Goal: Task Accomplishment & Management: Complete application form

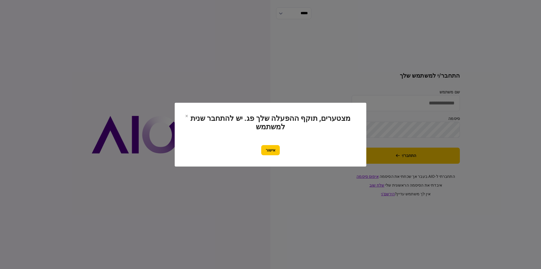
type input "*********"
click at [273, 151] on button "אישור" at bounding box center [270, 150] width 19 height 10
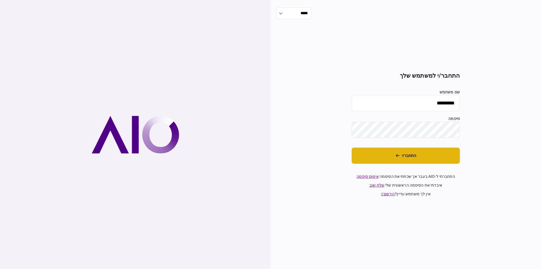
click at [415, 153] on button "התחבר/י" at bounding box center [406, 155] width 108 height 16
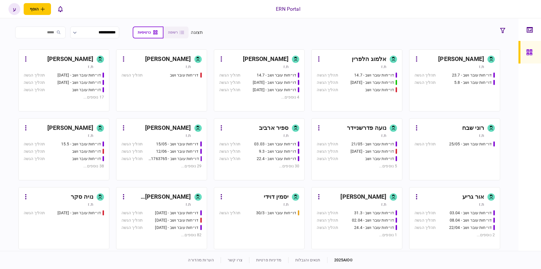
click at [70, 125] on div "[PERSON_NAME]" at bounding box center [70, 127] width 46 height 9
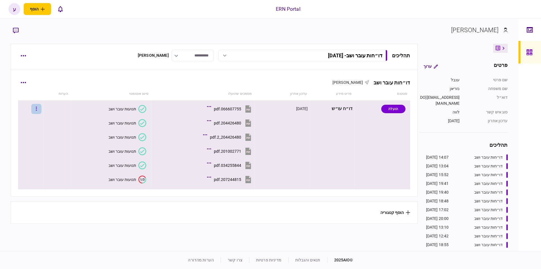
click at [39, 107] on button "button" at bounding box center [36, 109] width 10 height 10
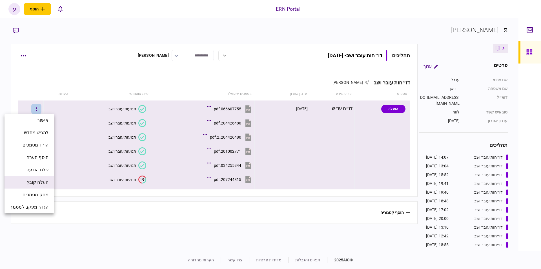
click at [41, 183] on span "העלה קובץ" at bounding box center [38, 182] width 22 height 7
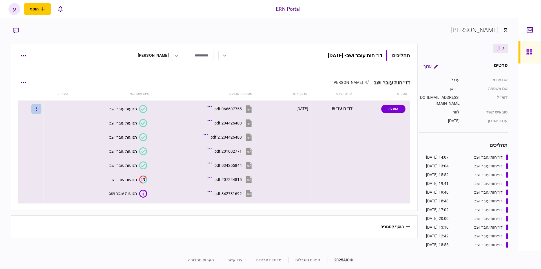
click at [37, 107] on icon "button" at bounding box center [36, 109] width 1 height 4
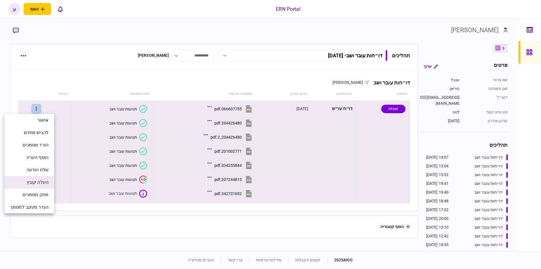
click at [43, 185] on span "העלה קובץ" at bounding box center [38, 182] width 22 height 7
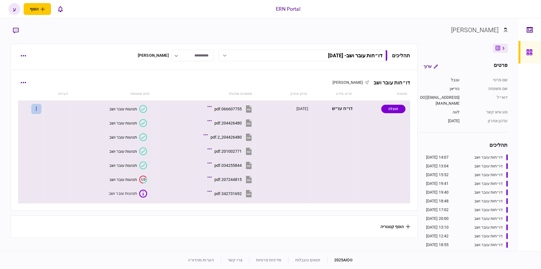
click at [37, 108] on icon "button" at bounding box center [36, 108] width 1 height 5
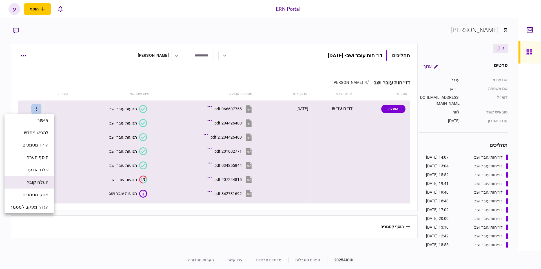
click at [44, 181] on span "העלה קובץ" at bounding box center [38, 182] width 22 height 7
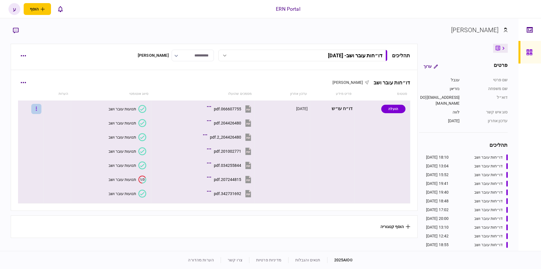
click at [41, 108] on button "button" at bounding box center [36, 109] width 10 height 10
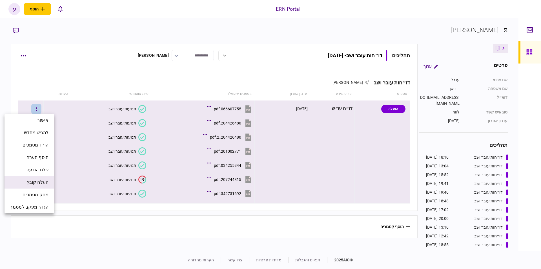
click at [46, 180] on span "העלה קובץ" at bounding box center [38, 182] width 22 height 7
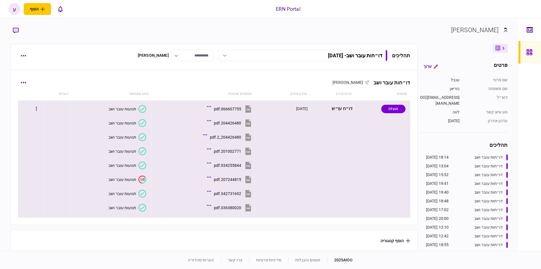
click at [214, 208] on div "036380020.pdf" at bounding box center [227, 207] width 27 height 5
click at [125, 206] on div "תנועות עובר ושב" at bounding box center [123, 207] width 28 height 5
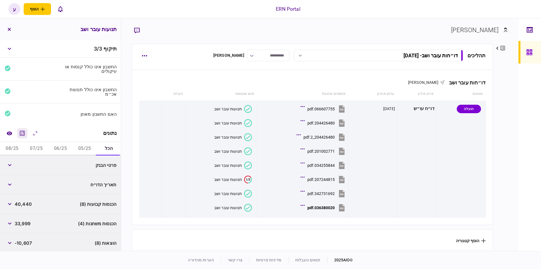
click at [21, 133] on icon "מחשבון" at bounding box center [22, 133] width 7 height 7
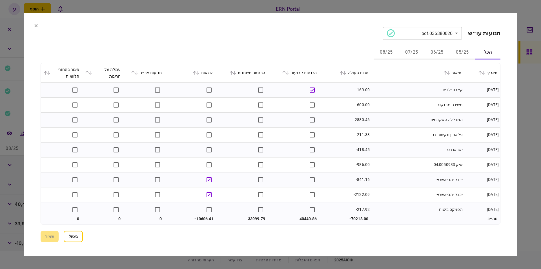
click at [438, 51] on button "06/25" at bounding box center [436, 53] width 25 height 14
click at [346, 71] on icon at bounding box center [344, 72] width 3 height 4
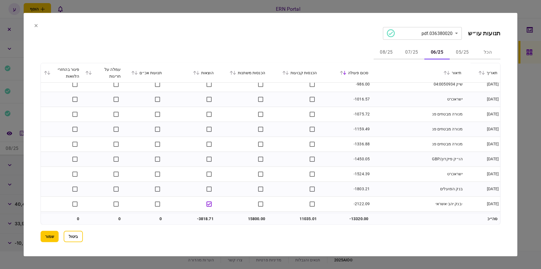
scroll to position [349, 0]
click at [402, 56] on button "07/25" at bounding box center [411, 53] width 25 height 14
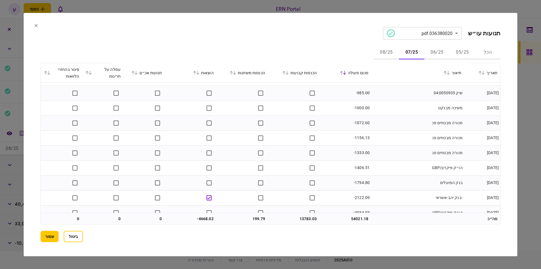
scroll to position [438, 0]
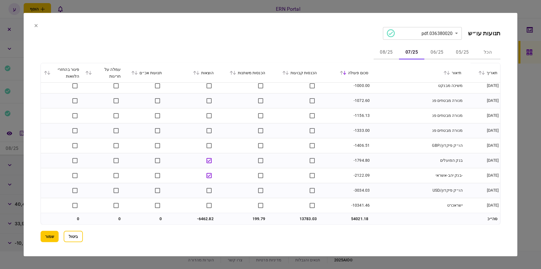
click at [441, 50] on button "06/25" at bounding box center [436, 53] width 25 height 14
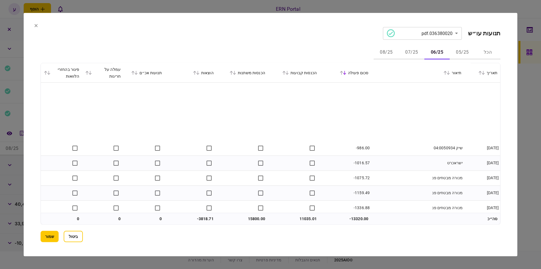
scroll to position [349, 0]
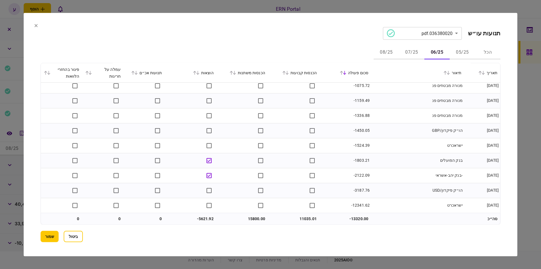
click at [389, 53] on button "08/25" at bounding box center [386, 53] width 25 height 14
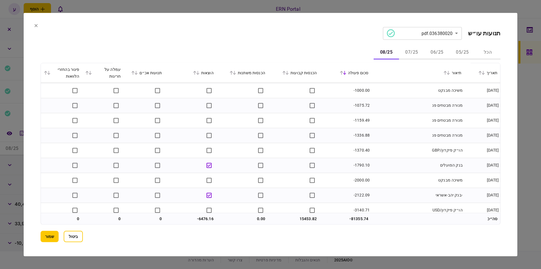
scroll to position [244, 0]
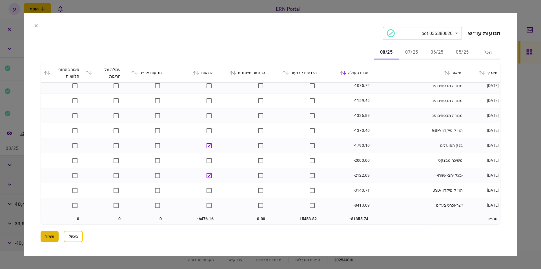
click at [54, 235] on button "שמור" at bounding box center [50, 236] width 18 height 11
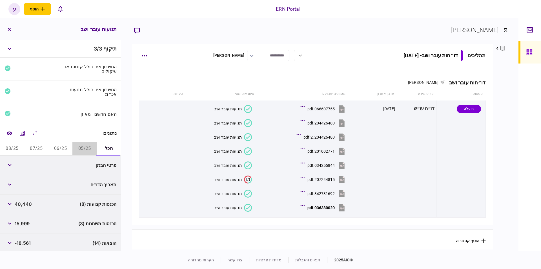
click at [79, 145] on button "05/25" at bounding box center [84, 149] width 24 height 14
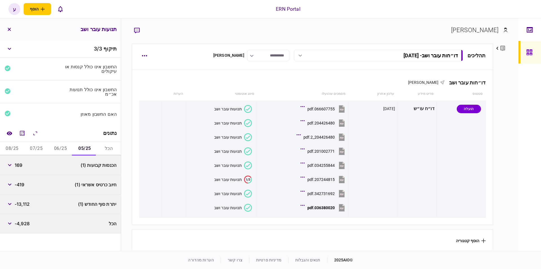
click at [62, 148] on button "06/25" at bounding box center [60, 149] width 24 height 14
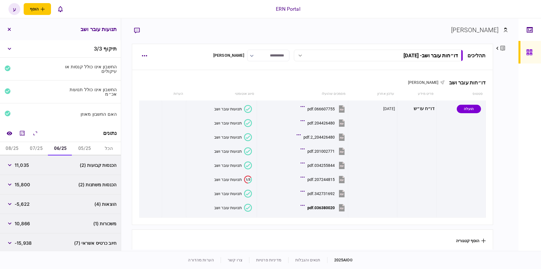
click at [25, 164] on span "11,035" at bounding box center [22, 165] width 14 height 7
copy span "11,035"
drag, startPoint x: 27, startPoint y: 183, endPoint x: 23, endPoint y: 183, distance: 4.2
click at [26, 183] on span "15,800" at bounding box center [23, 184] width 16 height 7
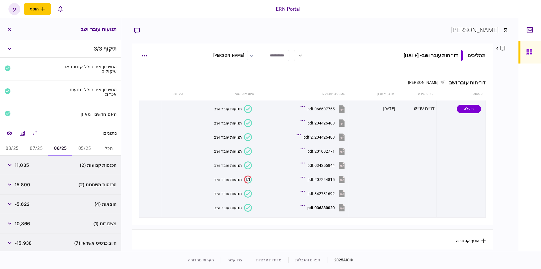
click at [23, 183] on span "15,800" at bounding box center [23, 184] width 16 height 7
copy span "15,800"
click at [16, 185] on span "15,800" at bounding box center [23, 184] width 16 height 7
click at [14, 183] on button "button" at bounding box center [10, 184] width 10 height 10
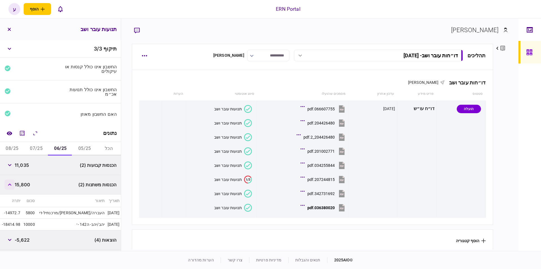
click at [11, 183] on icon "button" at bounding box center [9, 184] width 3 height 2
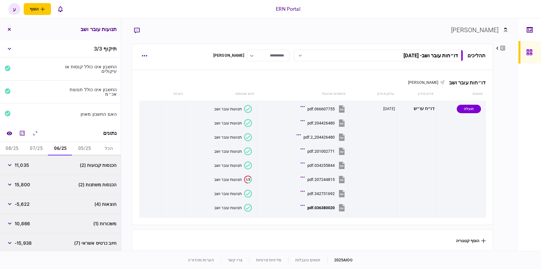
click at [42, 149] on button "07/25" at bounding box center [36, 149] width 24 height 14
click at [29, 223] on span "13,614" at bounding box center [22, 223] width 14 height 7
click at [20, 162] on span "13,783" at bounding box center [22, 165] width 15 height 7
copy span "13,783"
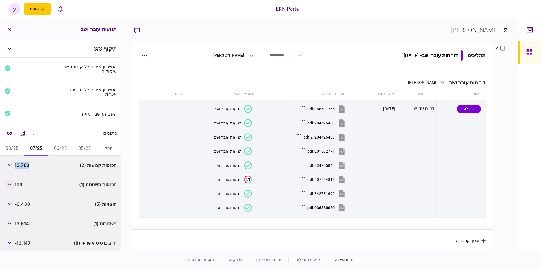
click at [11, 181] on button "button" at bounding box center [10, 184] width 10 height 10
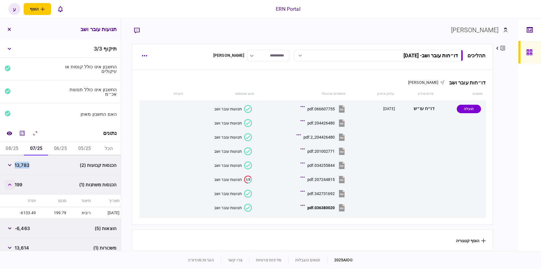
click at [12, 183] on icon "button" at bounding box center [10, 184] width 4 height 2
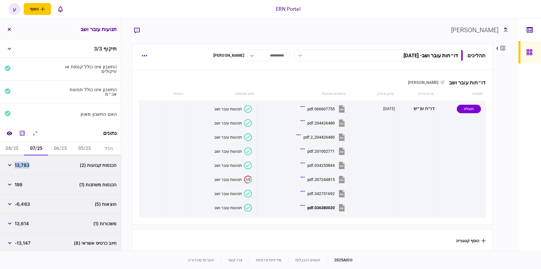
click at [20, 182] on span "199" at bounding box center [19, 184] width 8 height 7
click at [28, 201] on span "-6,463" at bounding box center [22, 203] width 15 height 7
copy span "6,463"
click at [59, 144] on button "06/25" at bounding box center [60, 149] width 24 height 14
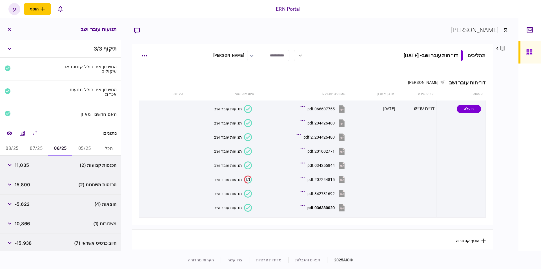
click at [26, 203] on span "-5,622" at bounding box center [22, 203] width 15 height 7
copy span "5,622"
click at [22, 131] on icon "מחשבון" at bounding box center [22, 133] width 7 height 7
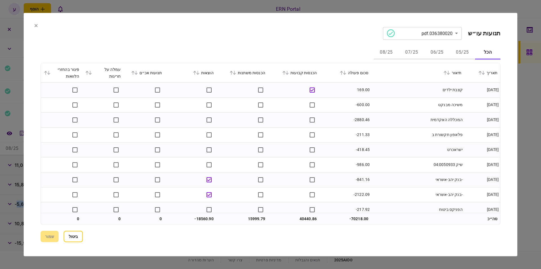
click at [436, 52] on button "06/25" at bounding box center [436, 53] width 25 height 14
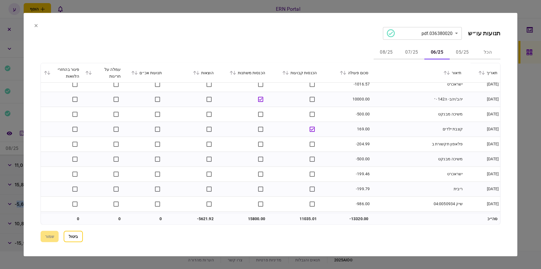
scroll to position [349, 0]
click at [78, 239] on button "ביטול" at bounding box center [73, 236] width 19 height 11
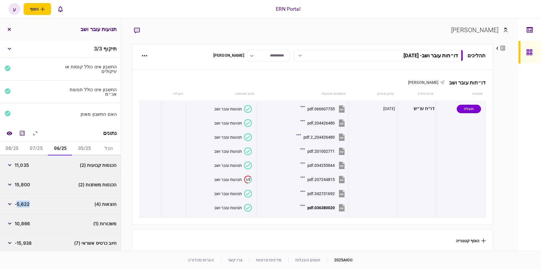
scroll to position [59, 0]
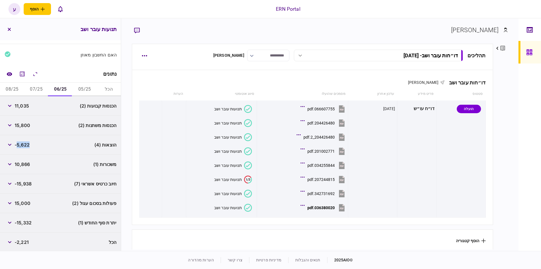
click at [26, 221] on span "-15,332" at bounding box center [23, 222] width 17 height 7
copy div "-15,332"
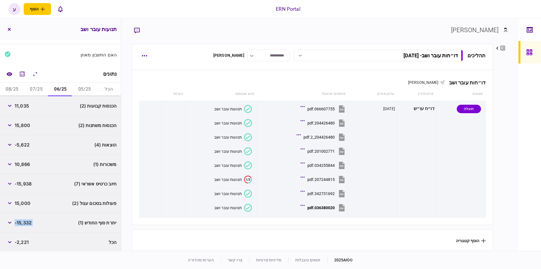
click at [40, 85] on button "07/25" at bounding box center [36, 90] width 24 height 14
click at [28, 221] on span "-6,328" at bounding box center [22, 222] width 15 height 7
copy span "6,328"
click at [7, 141] on button "button" at bounding box center [10, 145] width 10 height 10
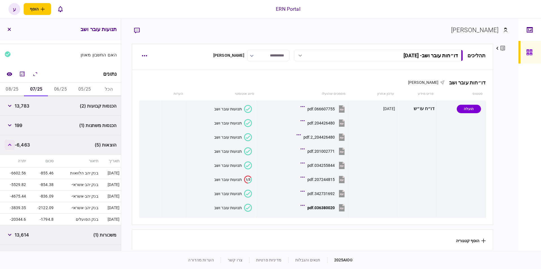
click at [7, 141] on button "button" at bounding box center [10, 145] width 10 height 10
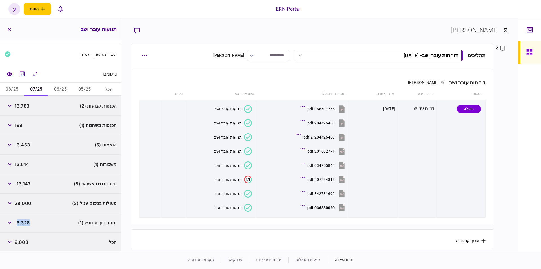
click at [11, 87] on button "08/25" at bounding box center [12, 90] width 24 height 14
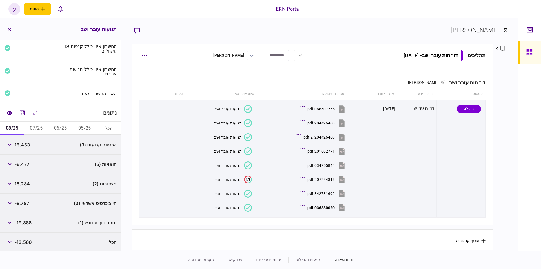
click at [24, 144] on span "15,453" at bounding box center [22, 144] width 15 height 7
click at [23, 144] on span "15,453" at bounding box center [22, 144] width 15 height 7
copy span "15,453"
click at [25, 163] on span "-6,477" at bounding box center [22, 164] width 15 height 7
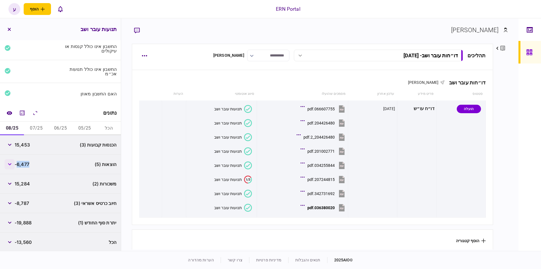
copy span "6,477"
click at [33, 224] on div "יתרת סוף החודש (1) -19,888" at bounding box center [60, 222] width 121 height 19
click at [29, 220] on span "-19,888" at bounding box center [23, 222] width 17 height 7
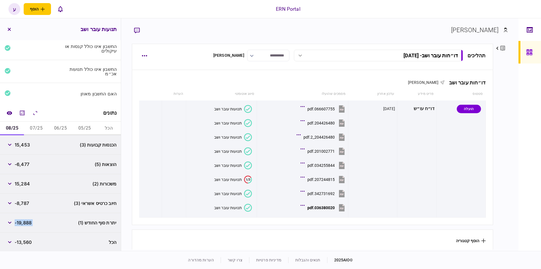
copy div "-19,888"
click at [12, 165] on button "button" at bounding box center [10, 164] width 10 height 10
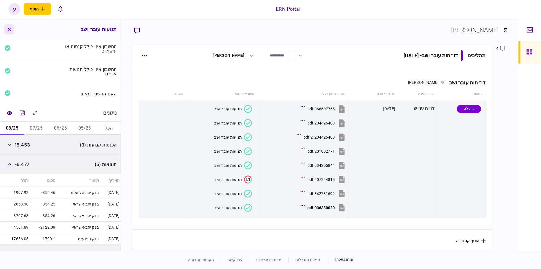
click at [8, 29] on icon "button" at bounding box center [9, 29] width 3 height 3
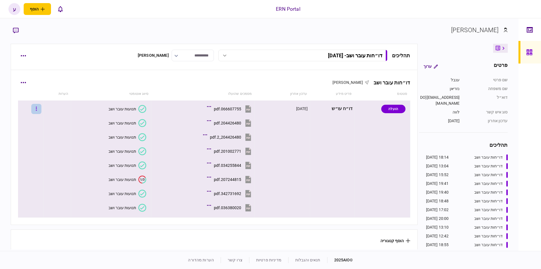
click at [41, 110] on button "button" at bounding box center [36, 109] width 10 height 10
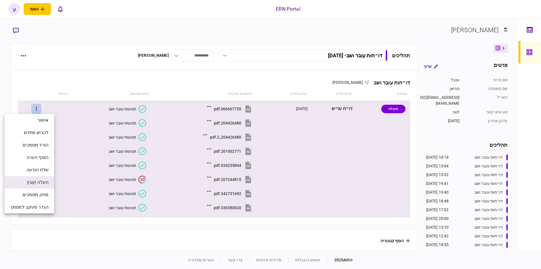
click at [35, 179] on span "העלה קובץ" at bounding box center [38, 182] width 22 height 7
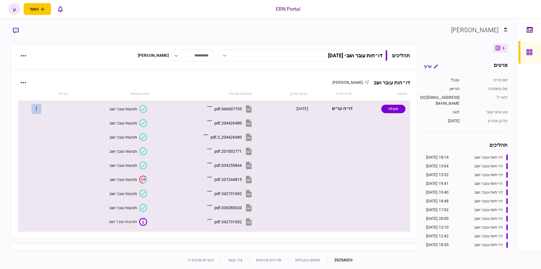
click at [38, 110] on button "button" at bounding box center [36, 109] width 10 height 10
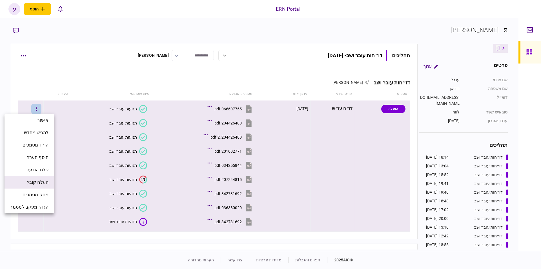
click at [44, 182] on span "העלה קובץ" at bounding box center [38, 182] width 22 height 7
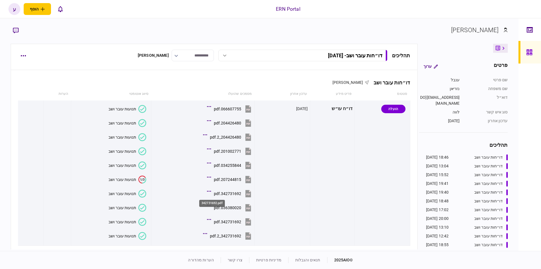
scroll to position [32, 0]
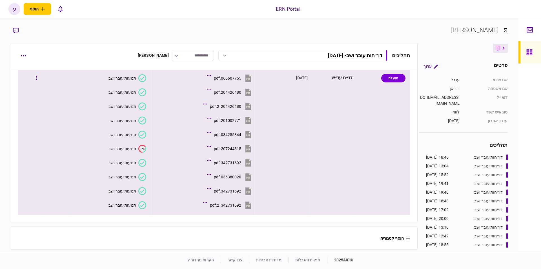
click at [119, 203] on div "תנועות עובר ושב" at bounding box center [123, 205] width 28 height 5
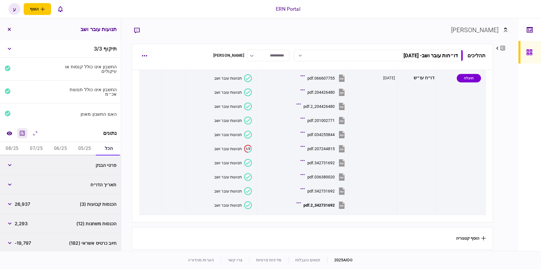
click at [19, 133] on button "מחשבון" at bounding box center [22, 133] width 10 height 10
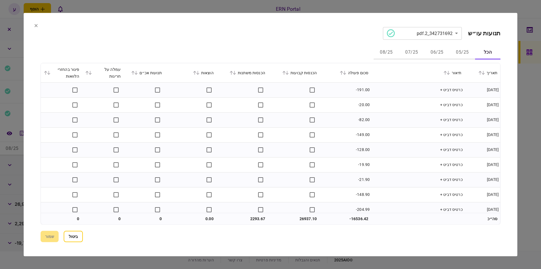
click at [434, 54] on button "06/25" at bounding box center [436, 53] width 25 height 14
click at [346, 74] on icon at bounding box center [344, 73] width 3 height 4
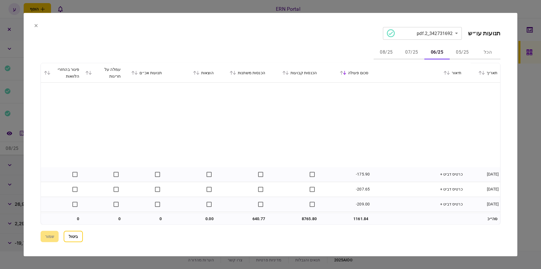
scroll to position [662, 0]
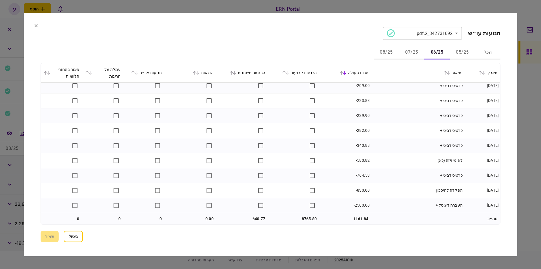
click at [417, 52] on button "07/25" at bounding box center [411, 53] width 25 height 14
click at [384, 57] on button "08/25" at bounding box center [386, 53] width 25 height 14
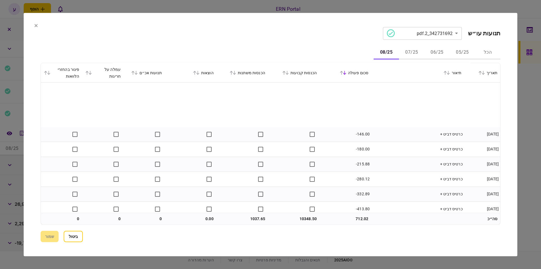
scroll to position [752, 0]
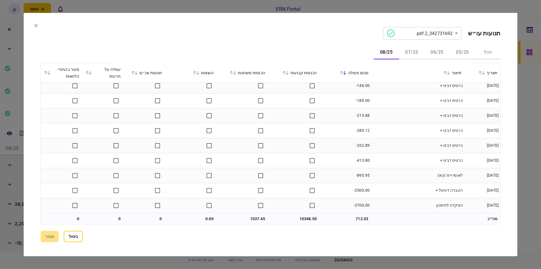
click at [39, 24] on section "**********" at bounding box center [271, 134] width 494 height 243
click at [37, 25] on icon at bounding box center [36, 25] width 3 height 3
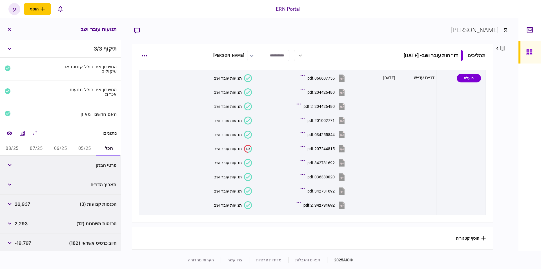
click at [52, 147] on button "06/25" at bounding box center [60, 149] width 24 height 14
click at [24, 165] on span "8,765" at bounding box center [21, 165] width 13 height 7
copy span "6"
click at [22, 165] on span "8,765" at bounding box center [21, 165] width 13 height 7
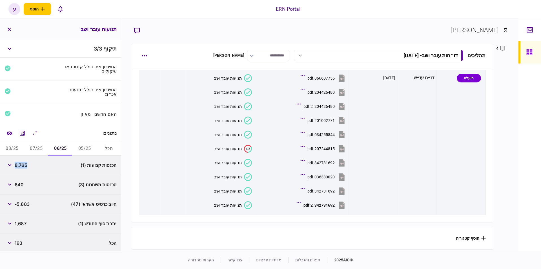
click at [22, 165] on span "8,765" at bounding box center [21, 165] width 13 height 7
copy span "8,765"
click at [23, 181] on span "640" at bounding box center [19, 184] width 9 height 7
copy span "640"
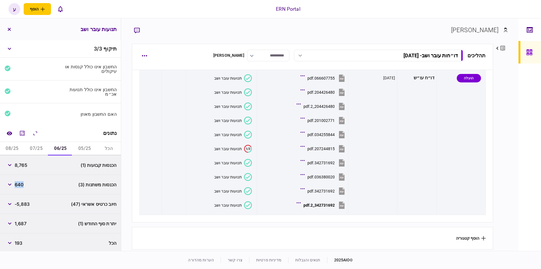
click at [27, 223] on div "יתרת סוף החודש (1) 1,687" at bounding box center [60, 223] width 121 height 19
click at [26, 222] on span "1,687" at bounding box center [21, 223] width 12 height 7
copy span "1,687"
click at [39, 145] on button "07/25" at bounding box center [36, 149] width 24 height 14
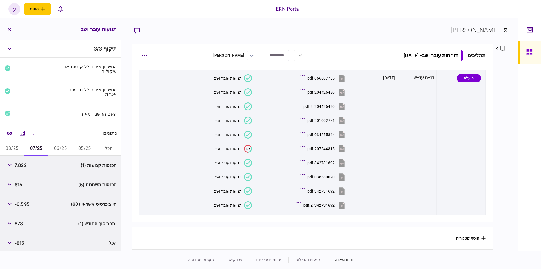
click at [23, 168] on div "7,822" at bounding box center [16, 165] width 22 height 10
click at [22, 163] on span "7,822" at bounding box center [21, 165] width 12 height 7
copy span "7,822"
click at [20, 182] on span "615" at bounding box center [19, 184] width 8 height 7
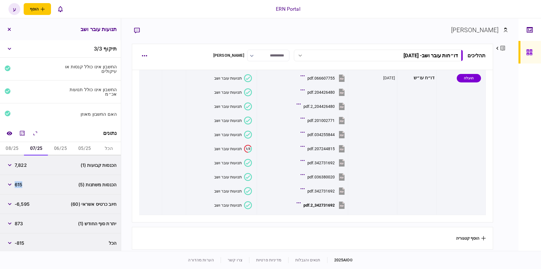
click at [20, 182] on span "615" at bounding box center [19, 184] width 8 height 7
copy span "615"
drag, startPoint x: 26, startPoint y: 220, endPoint x: 23, endPoint y: 220, distance: 3.4
click at [25, 220] on div "יתרת סוף החודש (1) 873" at bounding box center [60, 223] width 121 height 19
click at [20, 220] on span "873" at bounding box center [19, 223] width 8 height 7
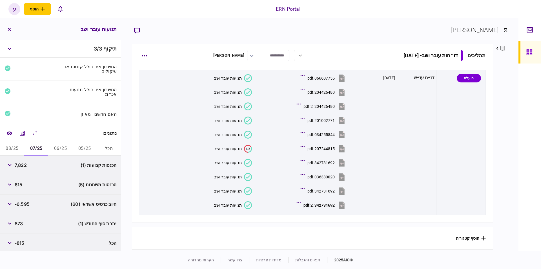
click at [20, 220] on span "873" at bounding box center [19, 223] width 8 height 7
copy span "873"
click at [17, 150] on button "08/25" at bounding box center [12, 149] width 24 height 14
click at [25, 167] on span "10,348" at bounding box center [23, 165] width 16 height 7
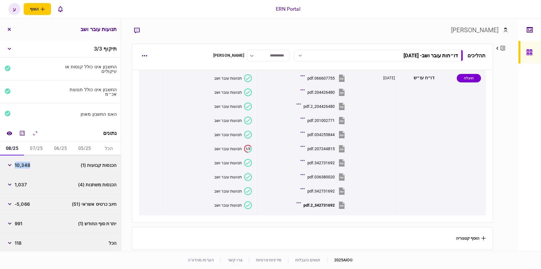
click at [28, 163] on span "10,348" at bounding box center [23, 165] width 16 height 7
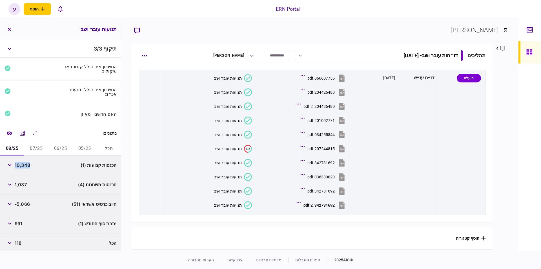
click at [17, 183] on span "1,037" at bounding box center [21, 184] width 12 height 7
copy span "1,037"
click at [18, 220] on span "991" at bounding box center [19, 222] width 8 height 7
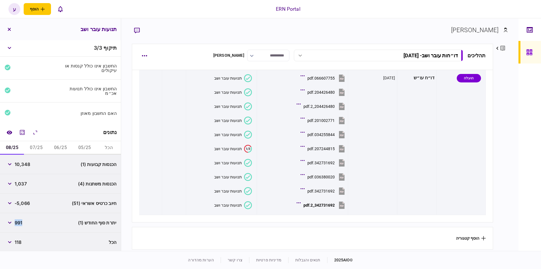
click at [18, 220] on span "991" at bounding box center [19, 222] width 8 height 7
copy span "991"
